Goal: Transaction & Acquisition: Purchase product/service

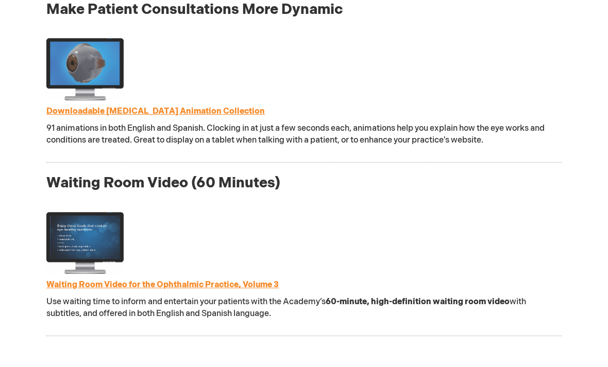
scroll to position [1089, 0]
click at [235, 283] on link "Waiting Room Video for the Ophthalmic Practice, Volume 3" at bounding box center [162, 285] width 232 height 10
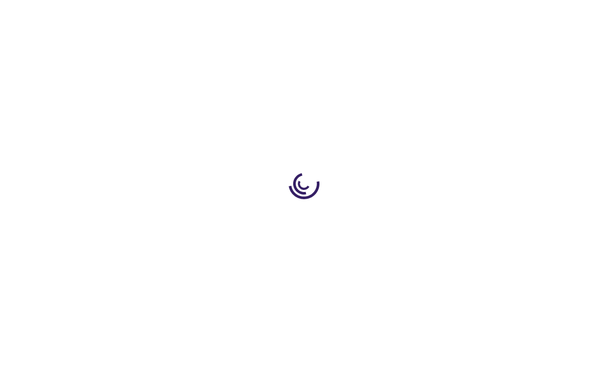
type input "1"
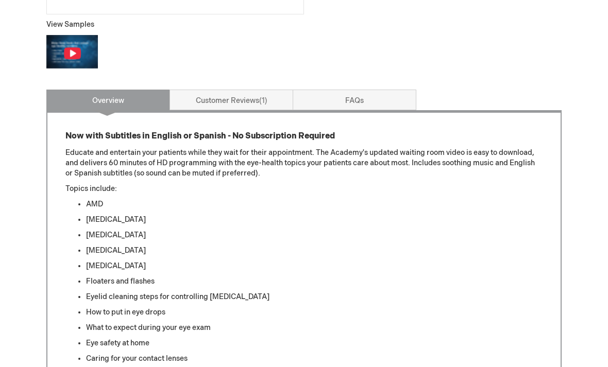
scroll to position [394, 0]
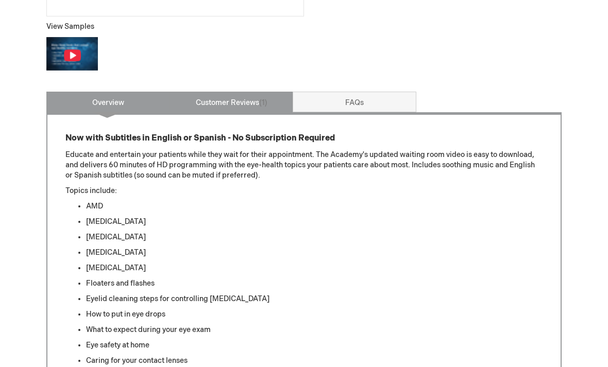
click at [235, 110] on link "Customer Reviews 1" at bounding box center [232, 102] width 124 height 21
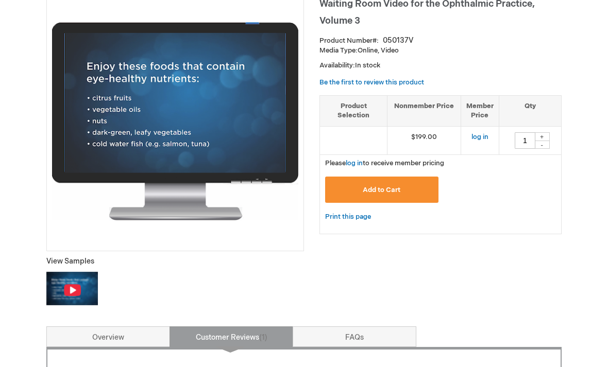
click at [70, 287] on img at bounding box center [72, 290] width 18 height 13
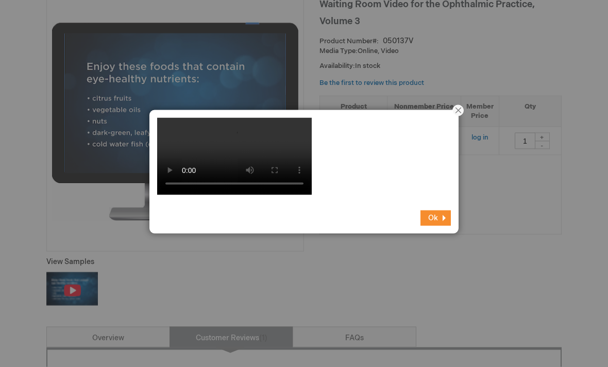
scroll to position [159, 0]
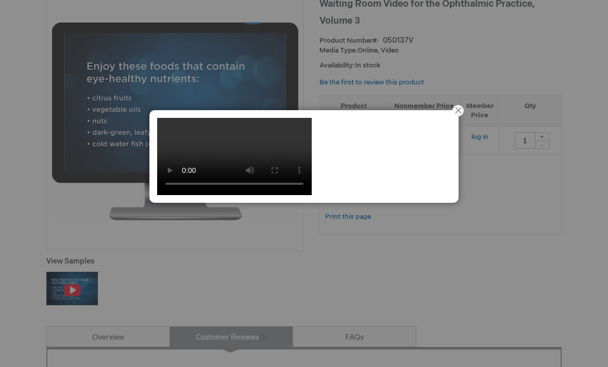
click at [302, 184] on video at bounding box center [234, 156] width 155 height 77
click at [462, 106] on button "Close" at bounding box center [458, 111] width 32 height 32
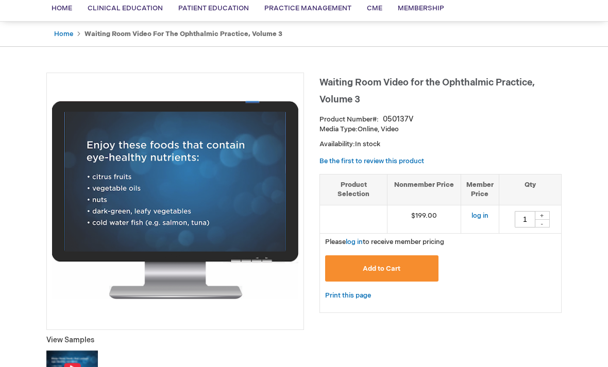
scroll to position [80, 0]
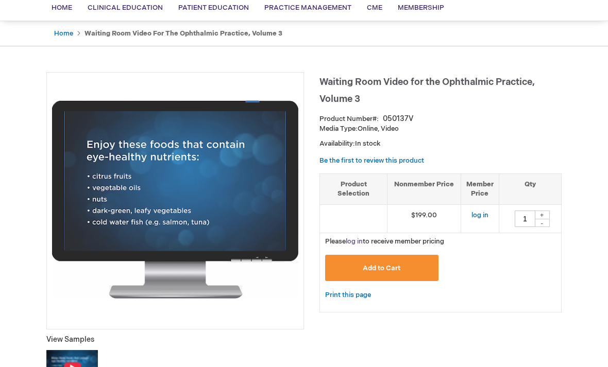
click at [355, 239] on link "log in" at bounding box center [354, 242] width 17 height 8
